Goal: Task Accomplishment & Management: Complete application form

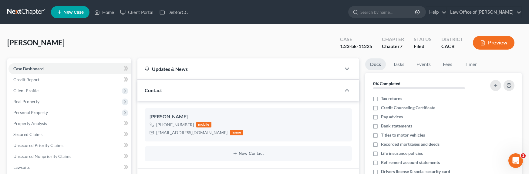
click at [33, 12] on link at bounding box center [26, 12] width 39 height 11
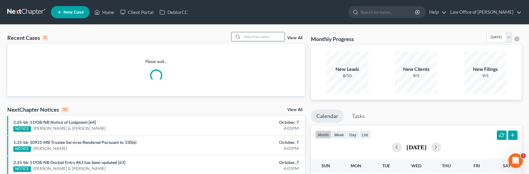
click at [261, 40] on input "search" at bounding box center [263, 36] width 42 height 9
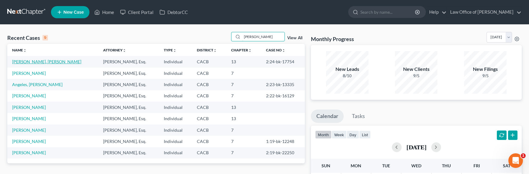
type input "matthew"
click at [29, 74] on link "[PERSON_NAME]" at bounding box center [29, 72] width 34 height 5
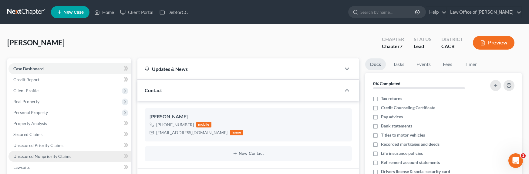
click at [42, 157] on span "Unsecured Nonpriority Claims" at bounding box center [42, 155] width 58 height 5
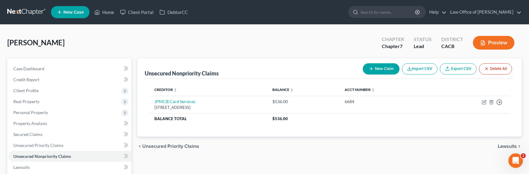
click at [22, 12] on link at bounding box center [26, 12] width 39 height 11
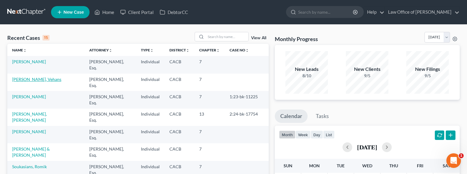
click at [21, 80] on link "[PERSON_NAME], Vehans" at bounding box center [36, 78] width 49 height 5
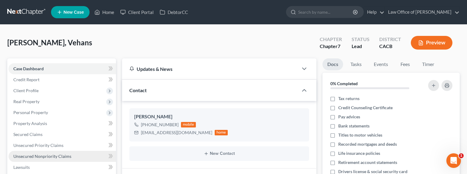
click at [45, 154] on span "Unsecured Nonpriority Claims" at bounding box center [42, 155] width 58 height 5
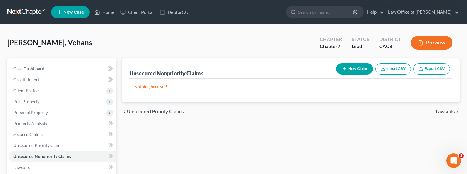
click at [344, 69] on line "button" at bounding box center [344, 69] width 3 height 0
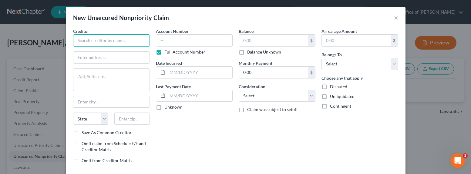
click at [100, 42] on input "text" at bounding box center [111, 40] width 77 height 12
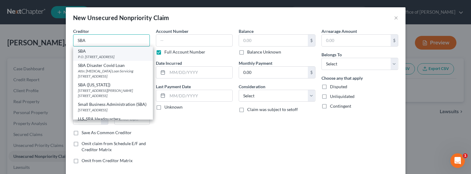
type input "SBA"
click at [101, 54] on div "SBA" at bounding box center [113, 51] width 70 height 6
type input "P.O. Box 3918"
type input "[GEOGRAPHIC_DATA]"
select select "38"
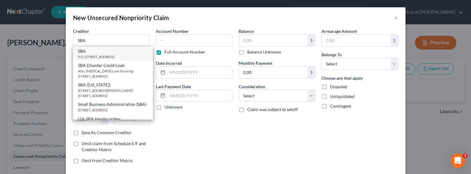
type input "97208"
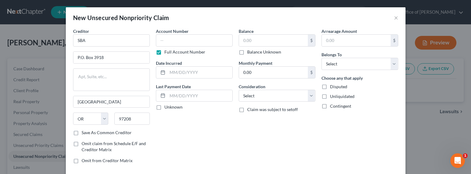
click at [258, 52] on label "Balance Unknown" at bounding box center [264, 52] width 34 height 6
click at [254, 52] on input "Balance Unknown" at bounding box center [252, 51] width 4 height 4
checkbox input "true"
type input "0.00"
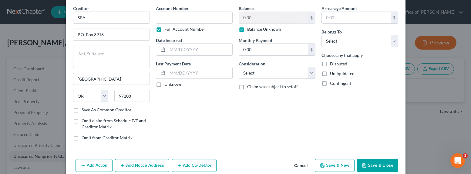
scroll to position [33, 0]
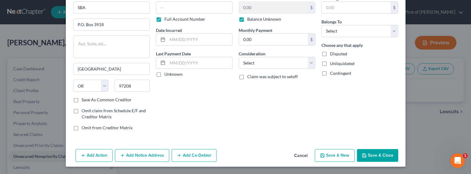
click at [191, 155] on button "Add Co-Debtor" at bounding box center [194, 155] width 45 height 13
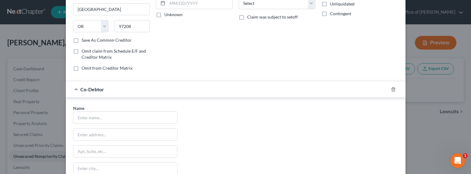
scroll to position [98, 0]
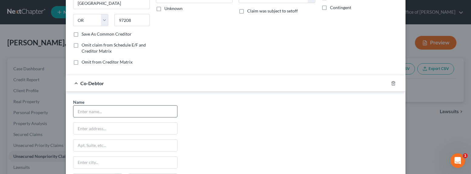
click at [142, 112] on input "text" at bounding box center [125, 111] width 104 height 12
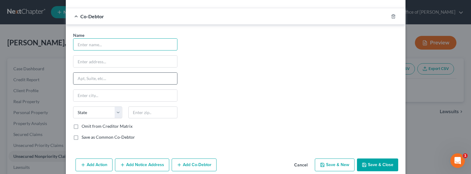
scroll to position [174, 0]
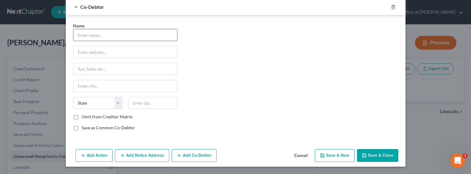
click at [82, 36] on input "text" at bounding box center [125, 35] width 104 height 12
type input "Apex Contruction Inc."
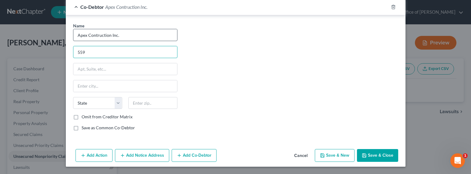
type input "[STREET_ADDRESS]"
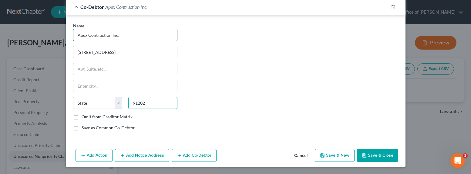
type input "91202"
type input "[GEOGRAPHIC_DATA]"
select select "4"
click at [96, 129] on label "Save as Common Co-Debtor" at bounding box center [108, 127] width 53 height 6
click at [88, 128] on input "Save as Common Co-Debtor" at bounding box center [86, 126] width 4 height 4
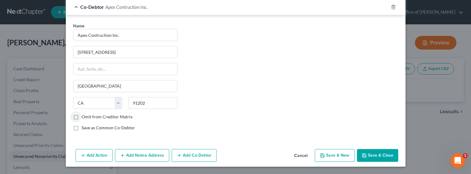
checkbox input "true"
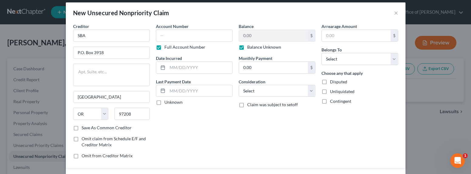
scroll to position [0, 0]
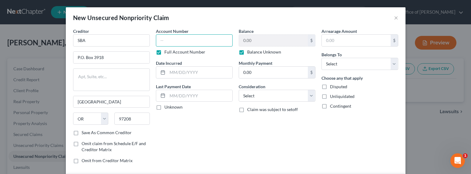
click at [177, 42] on input "text" at bounding box center [194, 40] width 77 height 12
type input "SSN"
click at [189, 71] on input "text" at bounding box center [199, 72] width 65 height 12
type input "2022"
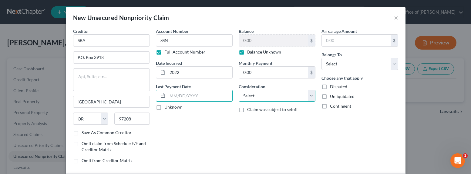
click at [266, 97] on select "Select Cable / Satellite Services Collection Agency Credit Card Debt Debt Couns…" at bounding box center [277, 95] width 77 height 12
select select "14"
click at [239, 89] on select "Select Cable / Satellite Services Collection Agency Credit Card Debt Debt Couns…" at bounding box center [277, 95] width 77 height 12
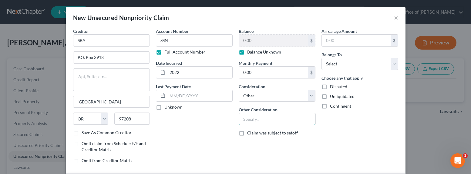
click at [266, 119] on input "text" at bounding box center [277, 119] width 76 height 12
type input "EIDL"
click at [339, 66] on select "Select Debtor 1 Only Debtor 2 Only Debtor 1 And Debtor 2 Only At Least One Of T…" at bounding box center [360, 64] width 77 height 12
select select "3"
click at [322, 58] on select "Select Debtor 1 Only Debtor 2 Only Debtor 1 And Debtor 2 Only At Least One Of T…" at bounding box center [360, 64] width 77 height 12
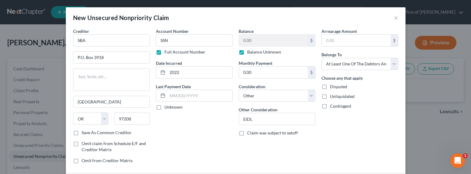
click at [333, 86] on span "Disputed" at bounding box center [338, 86] width 17 height 5
click at [333, 86] on input "Disputed" at bounding box center [335, 85] width 4 height 4
checkbox input "true"
click at [335, 106] on span "Contingent" at bounding box center [340, 105] width 21 height 5
click at [335, 106] on input "Contingent" at bounding box center [335, 105] width 4 height 4
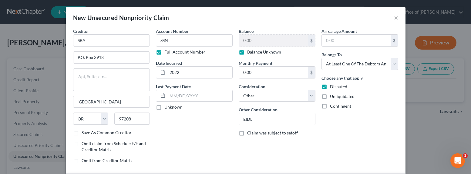
checkbox input "true"
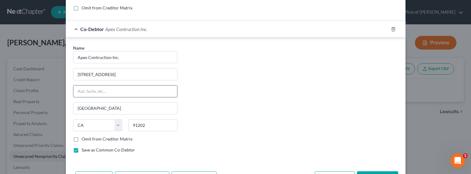
scroll to position [174, 0]
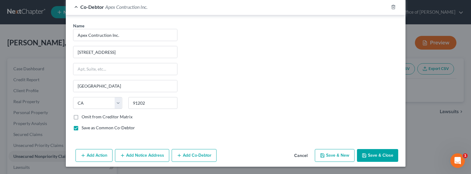
drag, startPoint x: 136, startPoint y: 155, endPoint x: 139, endPoint y: 154, distance: 4.1
click at [136, 155] on button "Add Notice Address" at bounding box center [142, 155] width 54 height 13
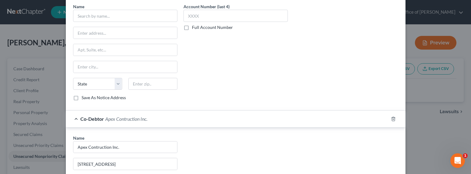
scroll to position [171, 0]
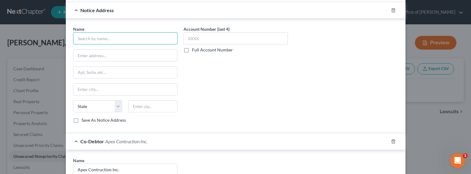
click at [96, 36] on input "text" at bounding box center [125, 38] width 104 height 12
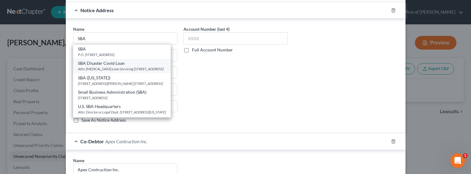
click at [100, 64] on div "SBA Disaster Covid Loan" at bounding box center [122, 63] width 88 height 6
type input "SBA Disaster Covid Loan"
type input "Attn: [MEDICAL_DATA] Loan Servicing"
type input "[STREET_ADDRESS]"
type input "[GEOGRAPHIC_DATA]"
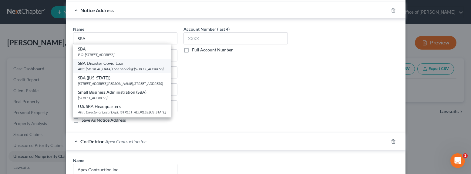
select select "45"
type input "76155"
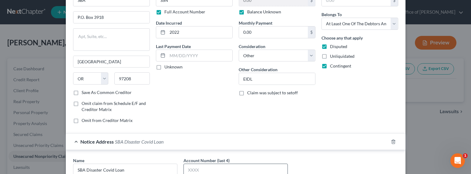
scroll to position [102, 0]
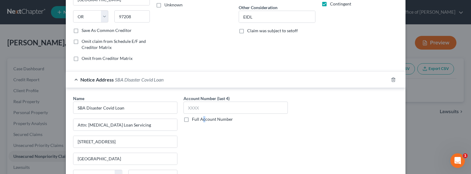
click at [201, 118] on label "Full Account Number" at bounding box center [212, 119] width 41 height 6
click at [198, 119] on label "Full Account Number" at bounding box center [212, 119] width 41 height 6
click at [198, 119] on input "Full Account Number" at bounding box center [196, 118] width 4 height 4
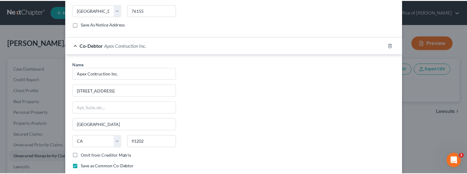
scroll to position [305, 0]
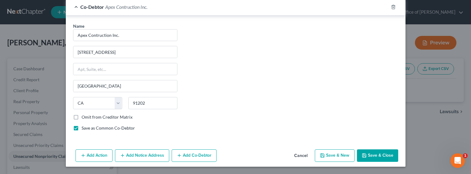
click at [370, 152] on button "Save & Close" at bounding box center [377, 155] width 41 height 13
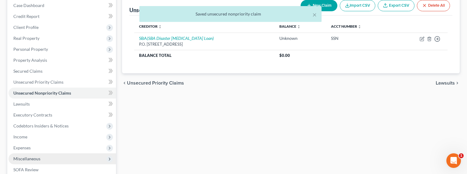
scroll to position [80, 0]
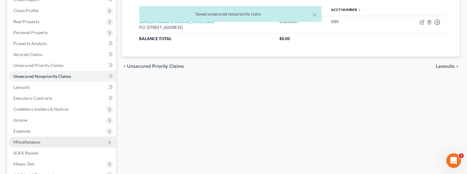
click at [21, 142] on span "Miscellaneous" at bounding box center [26, 141] width 27 height 5
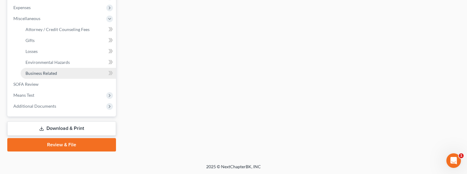
click at [46, 73] on span "Business Related" at bounding box center [41, 72] width 32 height 5
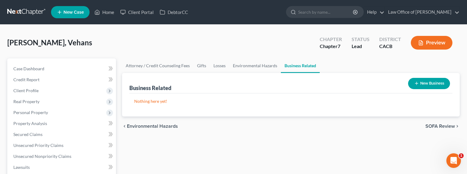
click at [416, 83] on icon "button" at bounding box center [416, 83] width 5 height 5
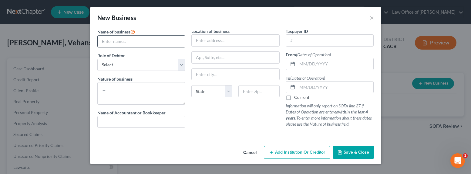
click at [141, 40] on input "text" at bounding box center [142, 41] width 88 height 12
type input "Apex Contructions"
click at [133, 68] on select "Select A member of a limited liability company (LLC) or limited liability partn…" at bounding box center [141, 65] width 88 height 12
select select "officer"
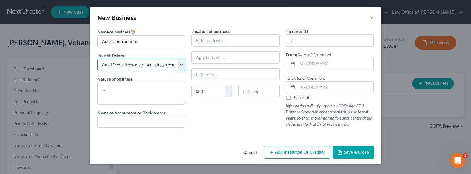
click at [97, 59] on select "Select A member of a limited liability company (LLC) or limited liability partn…" at bounding box center [141, 65] width 88 height 12
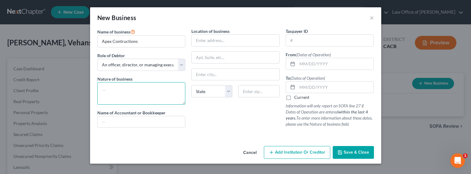
click at [128, 94] on textarea at bounding box center [141, 93] width 88 height 22
type textarea "Construction / Contracting"
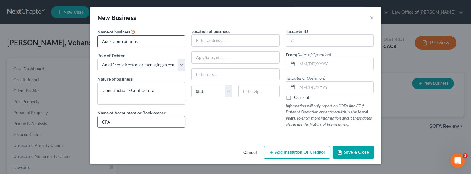
type input "CPA/Accountant"
click at [140, 42] on input "Apex Contructions" at bounding box center [142, 41] width 88 height 12
type input "Apex Contruction Inc."
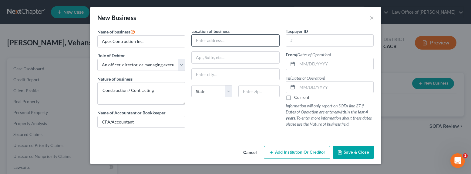
click at [219, 43] on input "text" at bounding box center [236, 41] width 88 height 12
type input "[STREET_ADDRESS]"
click at [253, 93] on input "text" at bounding box center [258, 91] width 41 height 12
type input "91202"
type input "[GEOGRAPHIC_DATA]"
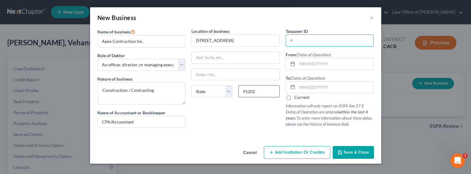
select select "4"
type input "87-951250"
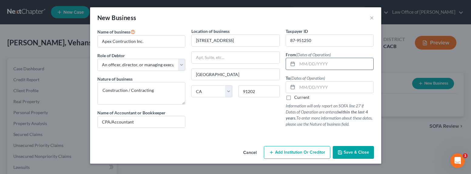
click at [337, 66] on input "text" at bounding box center [335, 64] width 76 height 12
drag, startPoint x: 163, startPoint y: 41, endPoint x: 90, endPoint y: 42, distance: 72.8
click at [90, 42] on div "Name of business * Apex Contruction Inc. Role of Debtor * Select A member of a …" at bounding box center [235, 85] width 291 height 115
click at [334, 66] on input "text" at bounding box center [335, 64] width 76 height 12
type input "[DATE]"
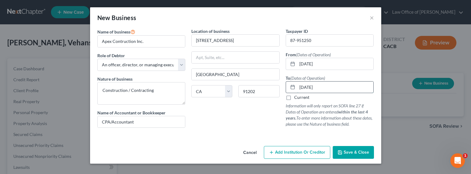
click at [320, 89] on input "[DATE]" at bounding box center [335, 87] width 76 height 12
type input "[DATE]"
click at [351, 151] on span "Save & Close" at bounding box center [356, 151] width 25 height 5
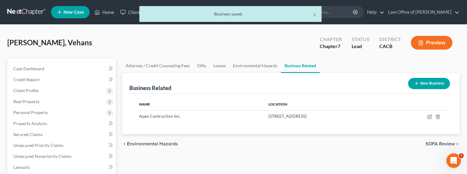
drag, startPoint x: 212, startPoint y: 49, endPoint x: 206, endPoint y: 50, distance: 6.2
click at [212, 49] on div "[PERSON_NAME], Vehans Upgraded Chapter Chapter 7 Status Lead District CACB Prev…" at bounding box center [233, 45] width 452 height 26
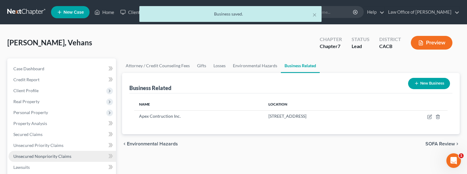
click at [39, 157] on span "Unsecured Nonpriority Claims" at bounding box center [42, 155] width 58 height 5
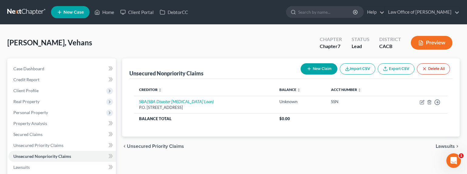
click at [270, 75] on div "Unsecured Nonpriority Claims New Claim Import CSV Export CSV Delete All" at bounding box center [290, 68] width 323 height 20
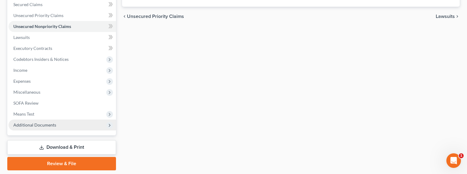
scroll to position [129, 0]
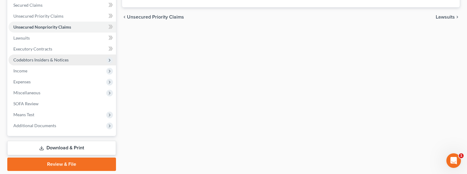
click at [26, 60] on span "Codebtors Insiders & Notices" at bounding box center [40, 59] width 55 height 5
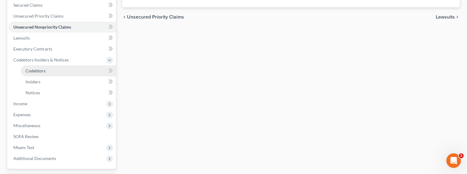
click at [35, 69] on span "Codebtors" at bounding box center [35, 70] width 20 height 5
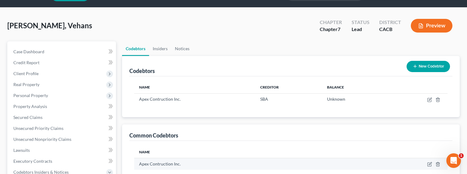
scroll to position [62, 0]
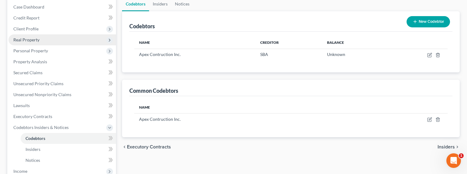
click at [27, 39] on span "Real Property" at bounding box center [26, 39] width 26 height 5
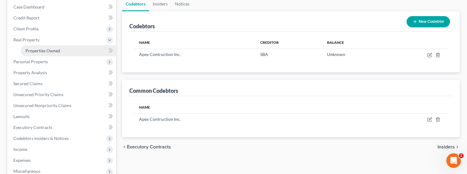
click at [32, 50] on span "Properties Owned" at bounding box center [42, 50] width 35 height 5
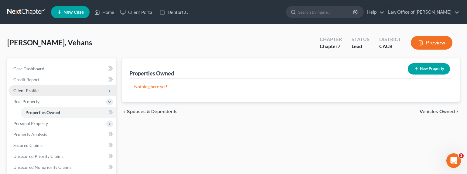
click at [23, 91] on span "Client Profile" at bounding box center [25, 90] width 25 height 5
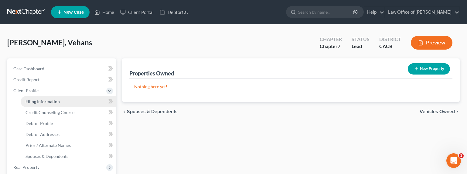
click at [43, 103] on span "Filing Information" at bounding box center [42, 101] width 34 height 5
select select "1"
select select "0"
select select "4"
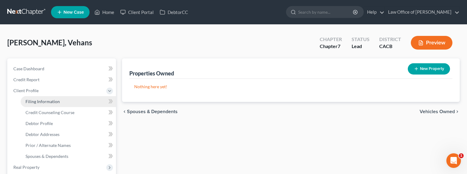
select select "0"
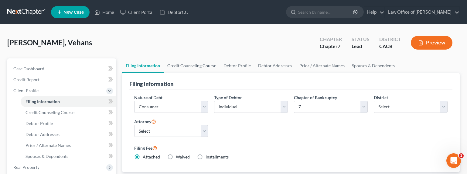
click at [184, 63] on link "Credit Counseling Course" at bounding box center [192, 65] width 56 height 15
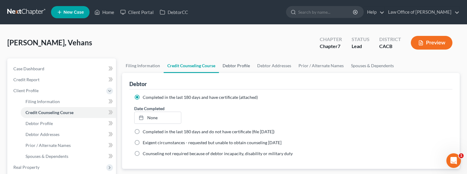
click at [241, 65] on link "Debtor Profile" at bounding box center [236, 65] width 35 height 15
select select "0"
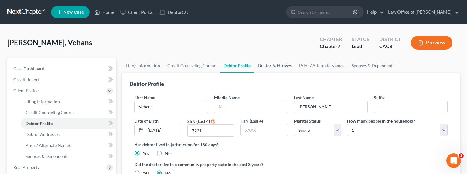
click at [281, 65] on link "Debtor Addresses" at bounding box center [274, 65] width 41 height 15
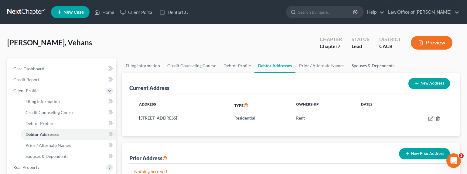
drag, startPoint x: 367, startPoint y: 66, endPoint x: 364, endPoint y: 65, distance: 3.0
click at [367, 66] on link "Spouses & Dependents" at bounding box center [373, 65] width 50 height 15
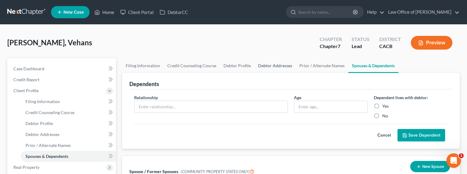
click at [279, 66] on link "Debtor Addresses" at bounding box center [274, 65] width 41 height 15
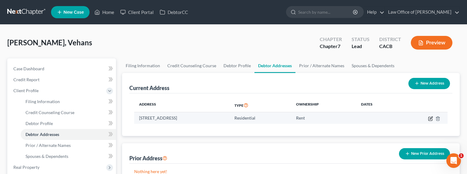
click at [431, 117] on icon "button" at bounding box center [430, 117] width 3 height 3
select select "4"
select select "0"
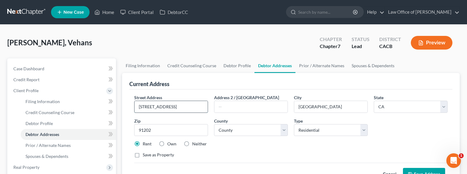
drag, startPoint x: 191, startPoint y: 104, endPoint x: 141, endPoint y: 102, distance: 50.1
click at [141, 102] on input "[STREET_ADDRESS]" at bounding box center [170, 107] width 73 height 12
type input "[STREET_ADDRESS][PERSON_NAME]"
drag, startPoint x: 162, startPoint y: 130, endPoint x: 144, endPoint y: 129, distance: 18.2
click at [144, 129] on input "91042" at bounding box center [171, 130] width 74 height 12
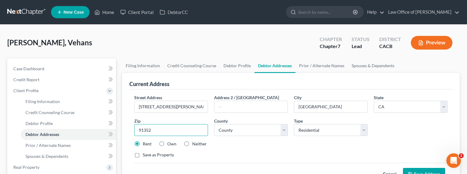
type input "91352"
select select "18"
type input "[GEOGRAPHIC_DATA]"
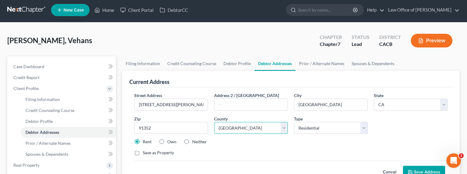
scroll to position [139, 0]
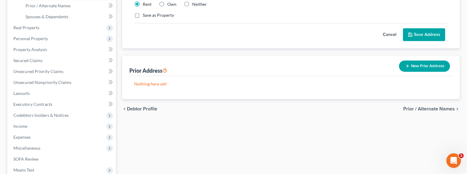
click at [412, 36] on icon at bounding box center [409, 34] width 5 height 5
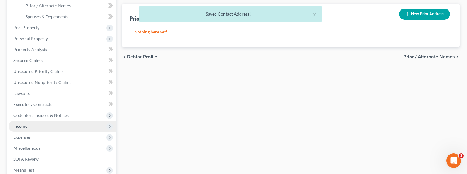
click at [18, 130] on span "Income" at bounding box center [61, 125] width 107 height 11
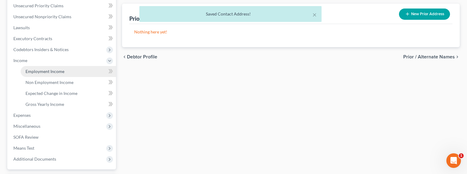
click at [32, 72] on span "Employment Income" at bounding box center [44, 71] width 39 height 5
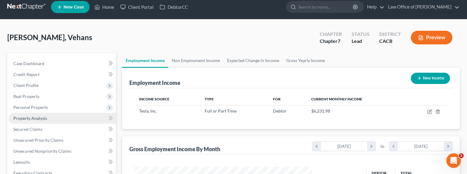
scroll to position [13, 0]
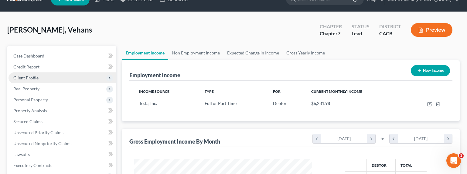
click at [22, 73] on span "Client Profile" at bounding box center [61, 77] width 107 height 11
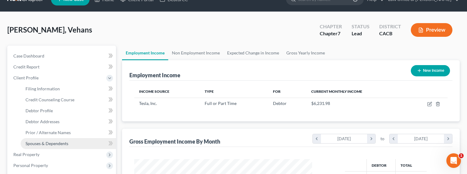
click at [44, 143] on span "Spouses & Dependents" at bounding box center [46, 142] width 43 height 5
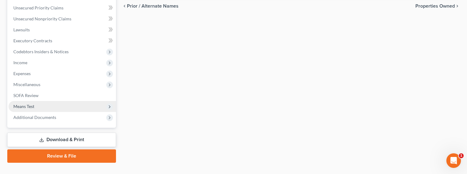
click at [28, 104] on span "Means Test" at bounding box center [23, 105] width 21 height 5
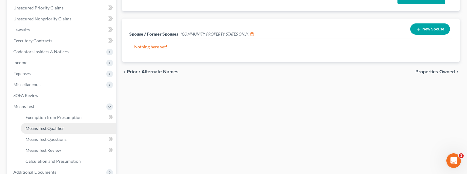
click at [39, 126] on span "Means Test Qualifier" at bounding box center [44, 127] width 39 height 5
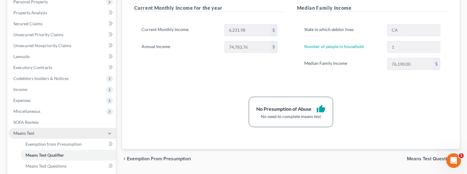
scroll to position [124, 0]
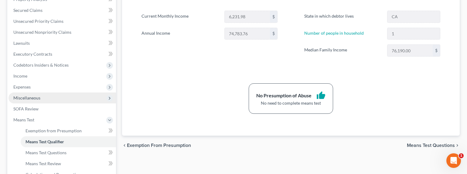
click at [19, 100] on span "Miscellaneous" at bounding box center [61, 97] width 107 height 11
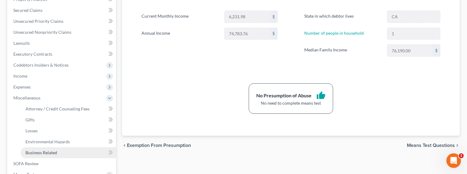
click at [36, 154] on span "Business Related" at bounding box center [41, 152] width 32 height 5
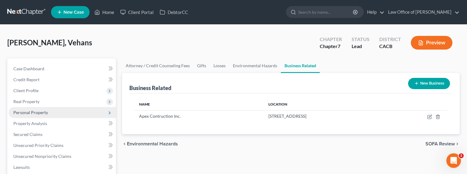
click at [21, 114] on span "Personal Property" at bounding box center [30, 112] width 35 height 5
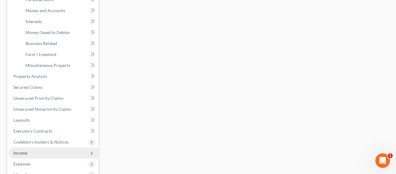
scroll to position [185, 0]
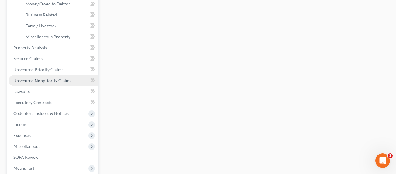
click at [45, 81] on span "Unsecured Nonpriority Claims" at bounding box center [42, 80] width 58 height 5
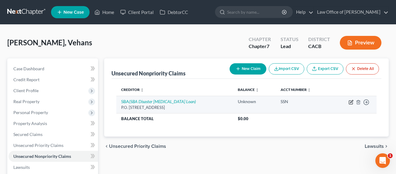
click at [350, 103] on icon "button" at bounding box center [350, 102] width 5 height 5
select select "38"
select select "14"
select select "3"
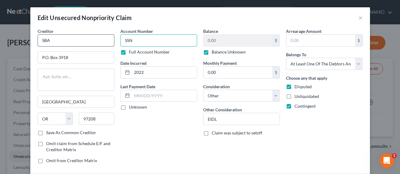
drag, startPoint x: 143, startPoint y: 41, endPoint x: 100, endPoint y: 39, distance: 42.8
click at [100, 39] on div "Creditor * SBA P.O. [GEOGRAPHIC_DATA] [US_STATE] AK AR AZ CA CO CT DE DC [GEOGR…" at bounding box center [200, 98] width 331 height 140
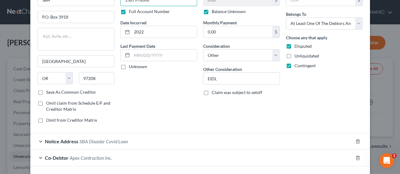
scroll to position [71, 0]
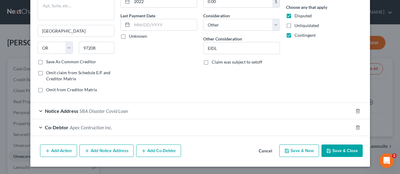
type input "1387978008"
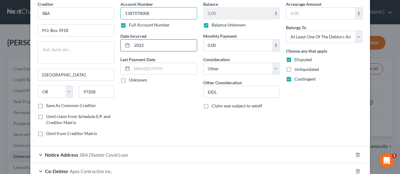
scroll to position [16, 0]
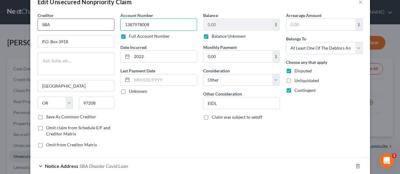
drag, startPoint x: 158, startPoint y: 21, endPoint x: 110, endPoint y: 22, distance: 48.0
click at [110, 23] on div "Creditor * SBA P.O. [GEOGRAPHIC_DATA] [US_STATE] AK AR AZ CA CO CT DE DC [GEOGR…" at bounding box center [200, 82] width 331 height 140
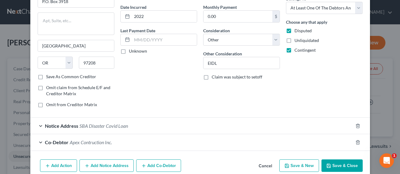
scroll to position [71, 0]
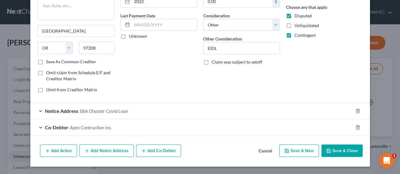
drag, startPoint x: 113, startPoint y: 109, endPoint x: 117, endPoint y: 110, distance: 3.6
click at [113, 109] on span "SBA Disaster Covid Loan" at bounding box center [103, 111] width 49 height 6
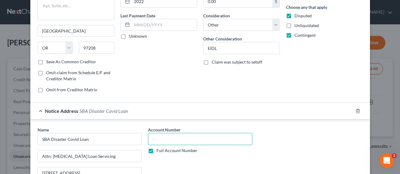
click at [178, 141] on input "text" at bounding box center [200, 139] width 104 height 12
paste input "1387978008"
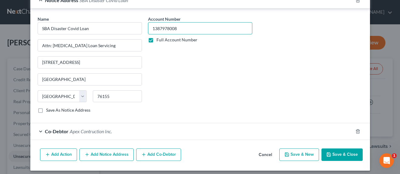
scroll to position [185, 0]
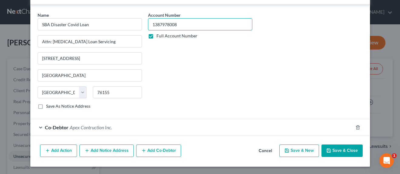
type input "1387978008"
click at [100, 154] on button "Add Notice Address" at bounding box center [106, 150] width 54 height 13
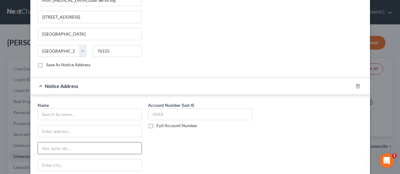
scroll to position [241, 0]
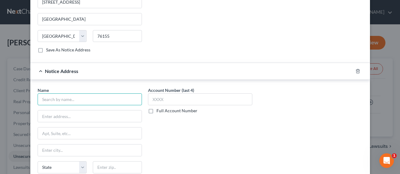
click at [88, 97] on input "text" at bounding box center [90, 99] width 104 height 12
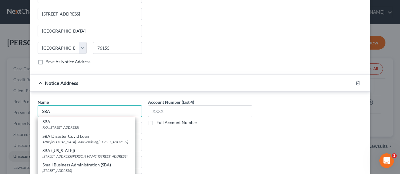
scroll to position [234, 0]
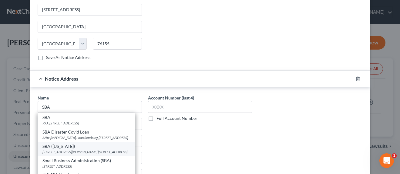
click at [89, 149] on div "SBA ([US_STATE])" at bounding box center [86, 146] width 88 height 6
type input "SBA ([US_STATE])"
type input "[STREET_ADDRESS][PERSON_NAME] Suite 202"
type input "[GEOGRAPHIC_DATA]"
select select "45"
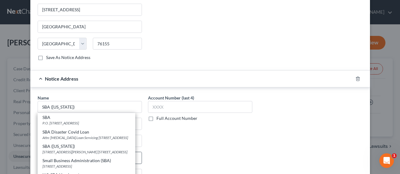
type input "79925"
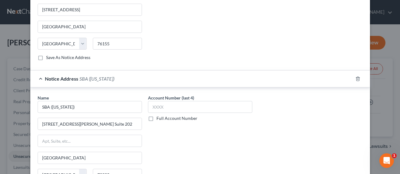
click at [162, 120] on label "Full Account Number" at bounding box center [177, 118] width 41 height 6
click at [162, 119] on input "Full Account Number" at bounding box center [161, 117] width 4 height 4
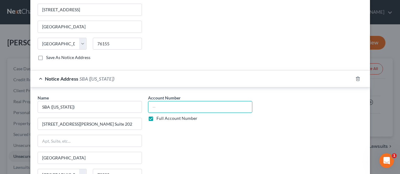
click at [167, 107] on input "text" at bounding box center [200, 107] width 104 height 12
paste input "1387978008"
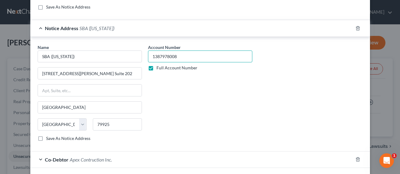
scroll to position [295, 0]
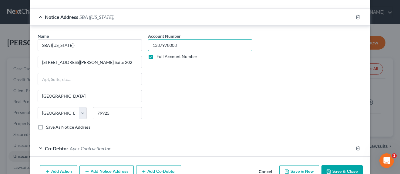
type input "1387978008"
click at [112, 167] on button "Add Notice Address" at bounding box center [106, 171] width 54 height 13
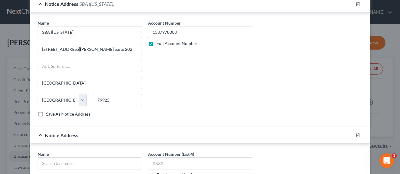
scroll to position [309, 0]
click at [68, 157] on input "text" at bounding box center [90, 163] width 104 height 12
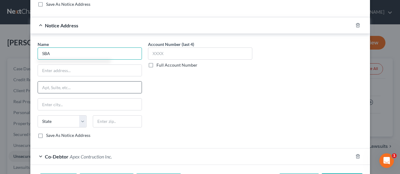
scroll to position [444, 0]
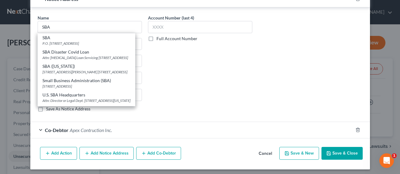
click at [89, 98] on div "U.S. SBA Headquarters" at bounding box center [86, 95] width 88 height 6
type input "U.S. SBA Headquarters"
type input "Attn: Director or Legal Dept."
type input "[STREET_ADDRESS]"
type input "[US_STATE]"
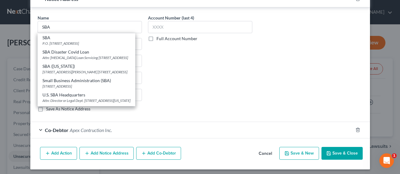
select select "8"
type input "20416"
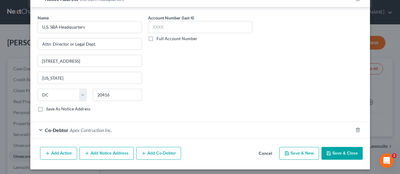
click at [167, 38] on label "Full Account Number" at bounding box center [177, 38] width 41 height 6
click at [163, 38] on input "Full Account Number" at bounding box center [161, 37] width 4 height 4
click at [172, 29] on input "text" at bounding box center [200, 27] width 104 height 12
paste input "1387978008"
type input "1387978008"
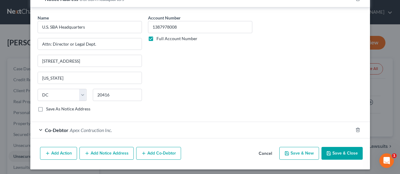
click at [98, 153] on button "Add Notice Address" at bounding box center [106, 153] width 54 height 13
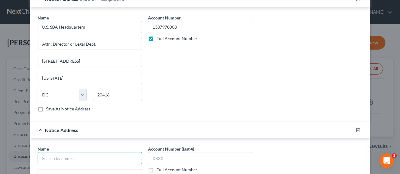
click at [72, 159] on input "text" at bounding box center [90, 158] width 104 height 12
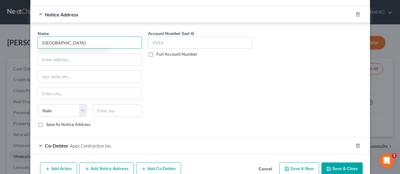
scroll to position [578, 0]
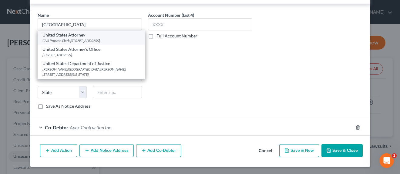
click at [77, 41] on div "Civil Process Clerk [STREET_ADDRESS]" at bounding box center [91, 40] width 98 height 5
type input "United States Attorney"
type input "Civil Process Clerk"
type input "[STREET_ADDRESS]"
type input "[GEOGRAPHIC_DATA]"
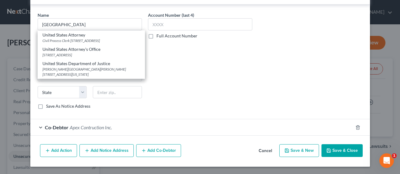
select select "4"
type input "90012"
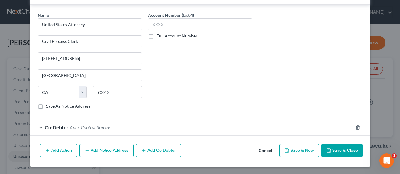
click at [158, 36] on label "Full Account Number" at bounding box center [177, 36] width 41 height 6
click at [159, 36] on input "Full Account Number" at bounding box center [161, 35] width 4 height 4
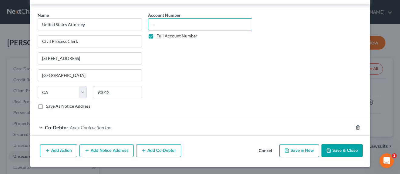
click at [162, 26] on input "text" at bounding box center [200, 24] width 104 height 12
paste input "1387978008"
type input "1387978008"
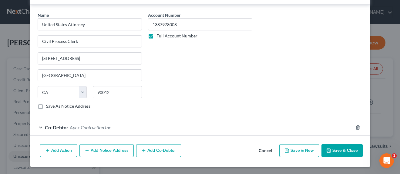
click at [109, 149] on button "Add Notice Address" at bounding box center [106, 150] width 54 height 13
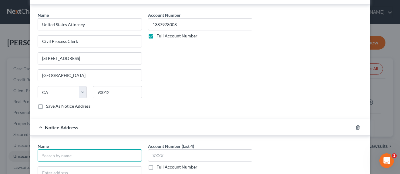
click at [65, 157] on input "text" at bounding box center [90, 155] width 104 height 12
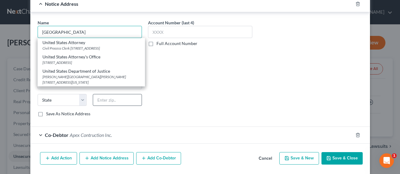
scroll to position [697, 0]
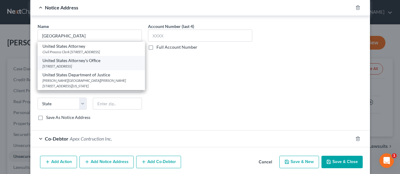
click at [83, 69] on div "[STREET_ADDRESS]" at bounding box center [91, 65] width 98 height 5
type input "United States Attorney's Office"
type input "[STREET_ADDRESS]"
type input "[GEOGRAPHIC_DATA]"
select select "4"
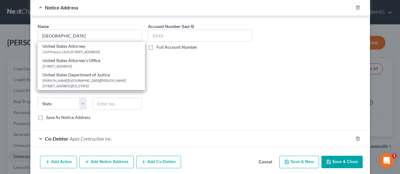
type input "90012"
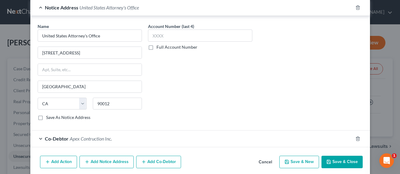
click at [158, 48] on label "Full Account Number" at bounding box center [177, 47] width 41 height 6
click at [159, 48] on input "Full Account Number" at bounding box center [161, 46] width 4 height 4
click at [159, 36] on input "text" at bounding box center [200, 35] width 104 height 12
paste input "1387978008"
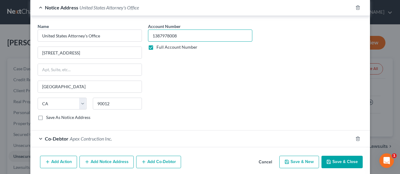
type input "1387978008"
click at [96, 160] on button "Add Notice Address" at bounding box center [106, 161] width 54 height 13
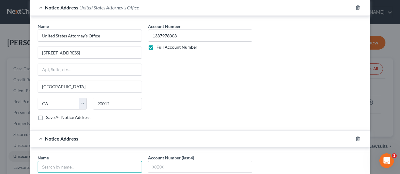
click at [71, 165] on input "text" at bounding box center [90, 166] width 104 height 12
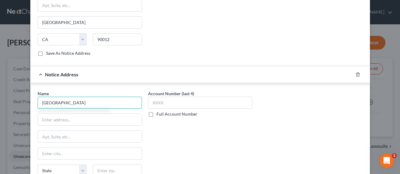
scroll to position [765, 0]
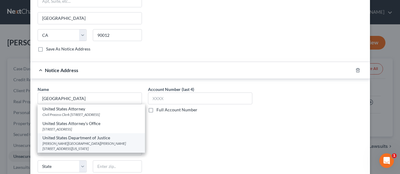
click at [83, 148] on div "[PERSON_NAME][GEOGRAPHIC_DATA][PERSON_NAME][STREET_ADDRESS][US_STATE]" at bounding box center [91, 145] width 98 height 10
type input "United States Department of Justice"
type input "[PERSON_NAME][GEOGRAPHIC_DATA][PERSON_NAME]"
type input "PO Box 683"
type input "[US_STATE]"
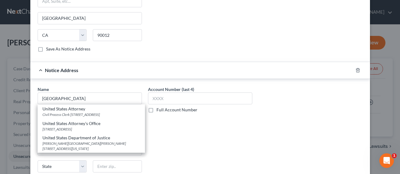
select select "8"
type input "20044"
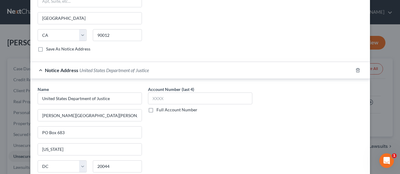
click at [169, 111] on label "Full Account Number" at bounding box center [177, 109] width 41 height 6
click at [163, 110] on input "Full Account Number" at bounding box center [161, 108] width 4 height 4
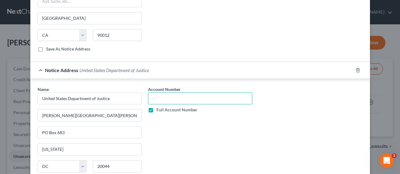
click at [168, 103] on input "text" at bounding box center [200, 98] width 104 height 12
paste input "1387978008"
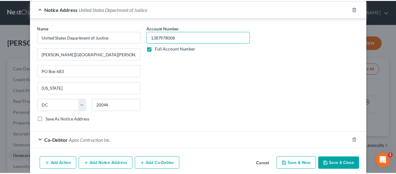
scroll to position [839, 0]
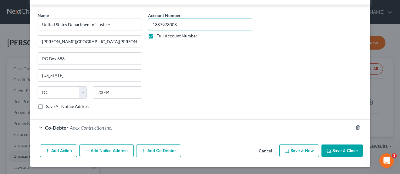
type input "1387978008"
click at [332, 149] on button "Save & Close" at bounding box center [342, 150] width 41 height 13
